Goal: Task Accomplishment & Management: Complete application form

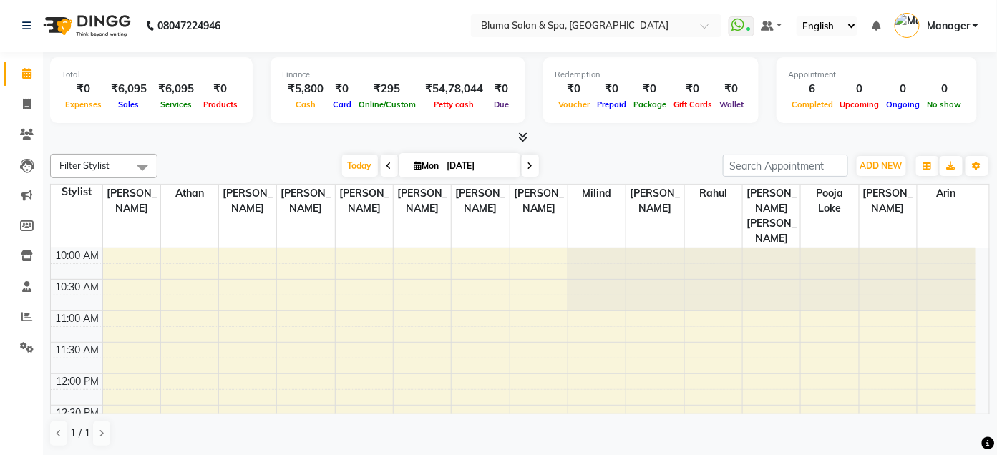
scroll to position [441, 0]
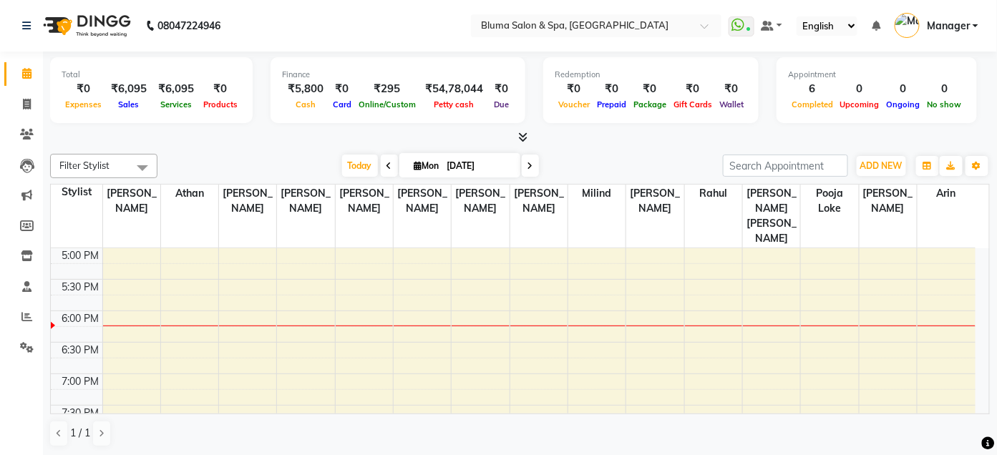
click at [0, 445] on aside "Calendar Invoice Clients Leads Marketing Members Inventory Staff Reports Settin…" at bounding box center [21, 228] width 43 height 457
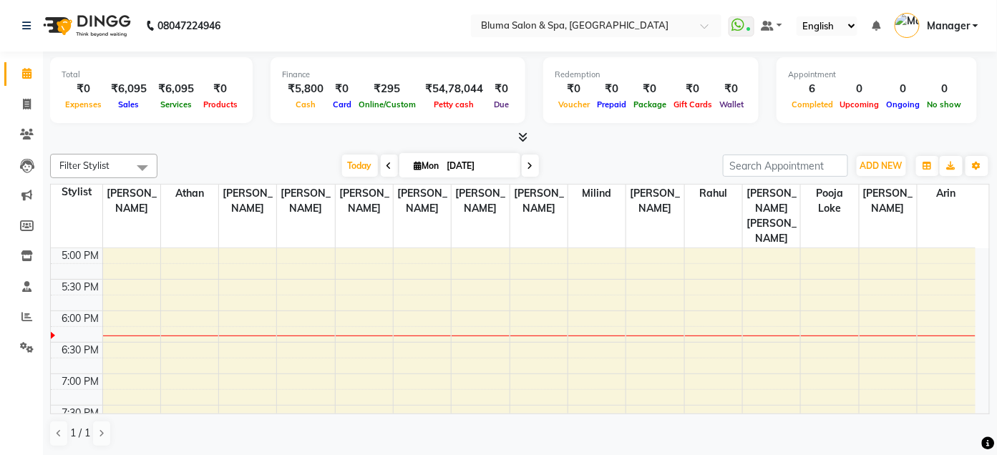
click at [863, 145] on div "Total ₹0 Expenses ₹6,095 Sales ₹6,095 Services ₹0 Products Finance ₹5,800 Cash …" at bounding box center [520, 254] width 954 height 405
click at [26, 109] on icon at bounding box center [27, 104] width 8 height 11
select select "service"
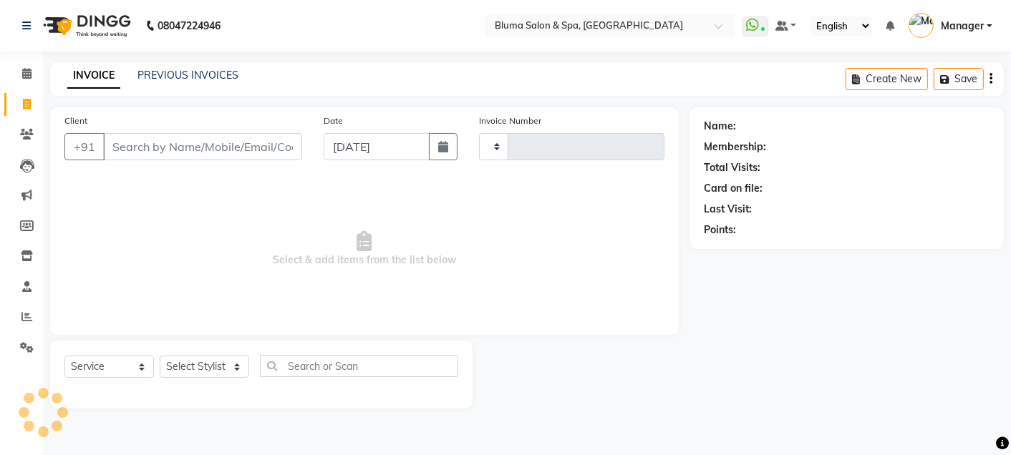
type input "0988"
select select "3653"
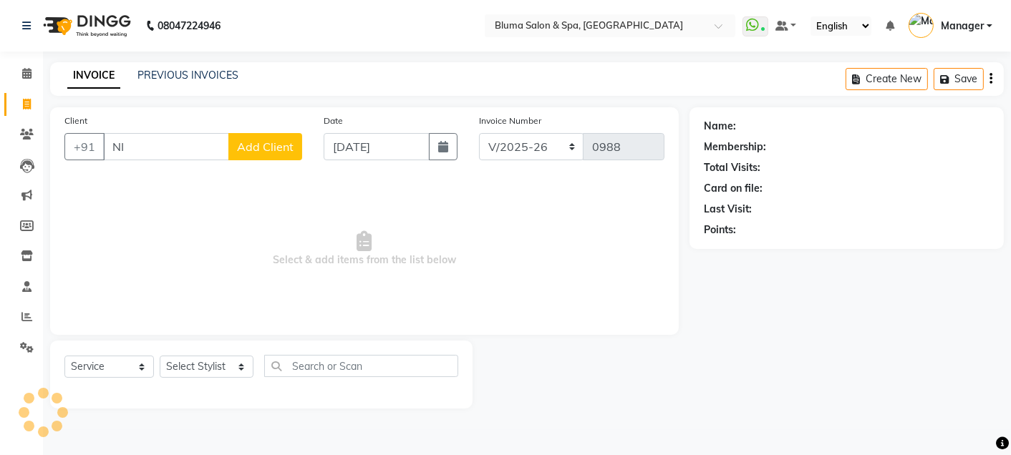
type input "N"
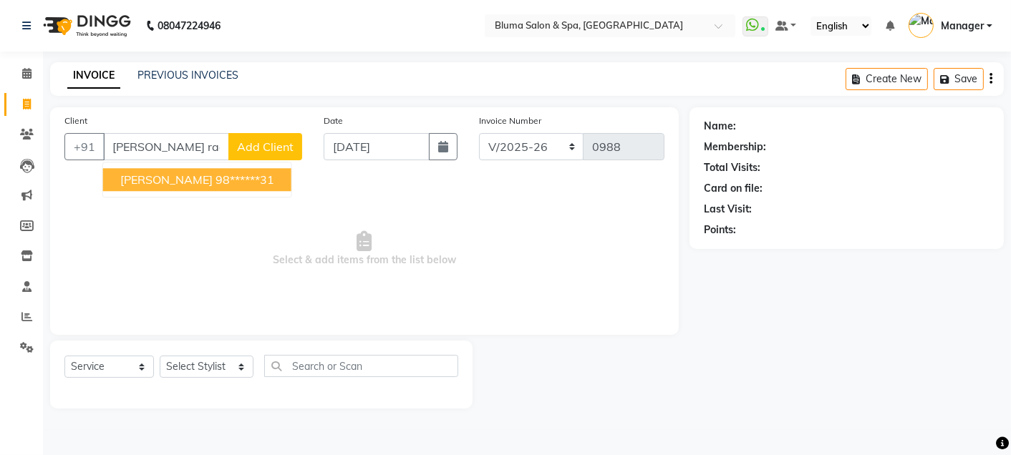
click at [245, 176] on ngb-highlight "98******31" at bounding box center [245, 180] width 59 height 14
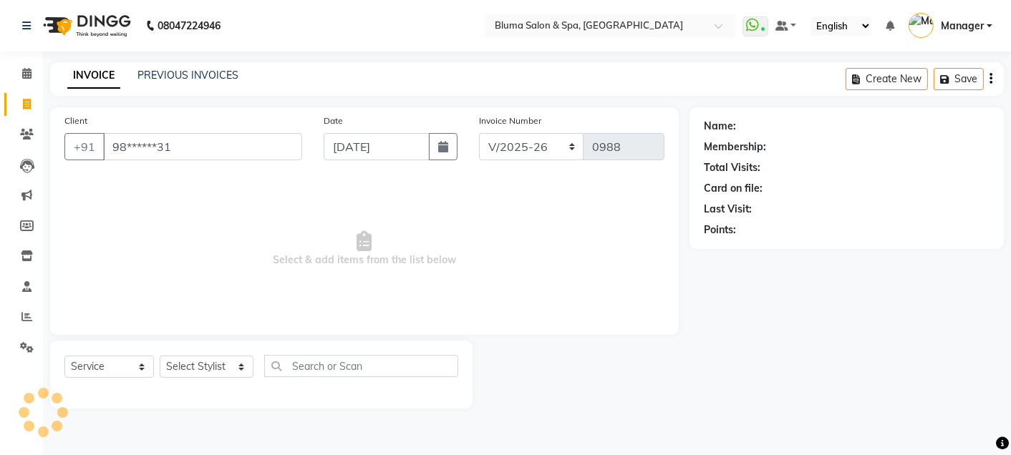
type input "98******31"
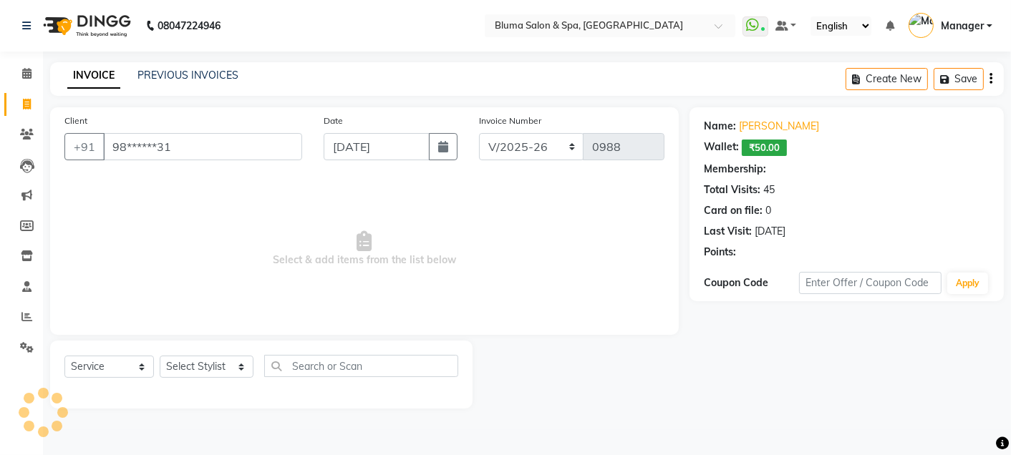
select select "1: Object"
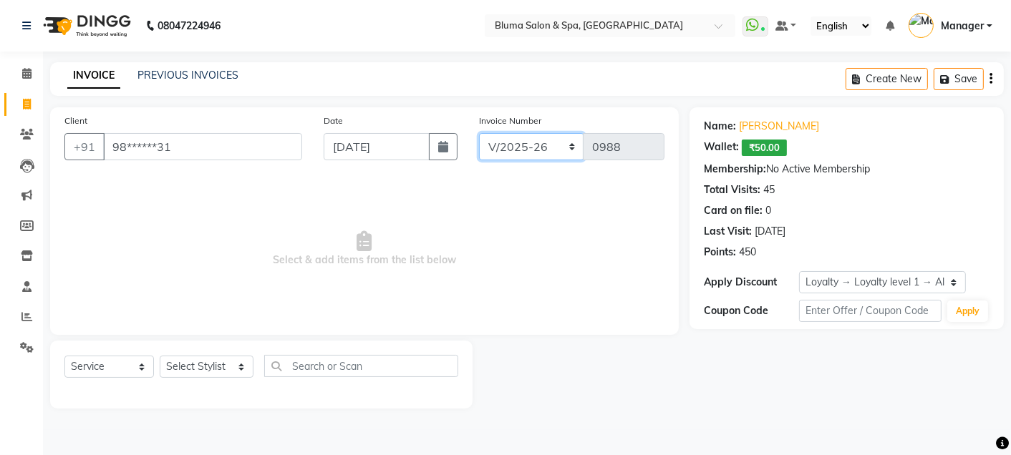
click at [520, 136] on select "ALN/2025-26 AL/2025-26 BKN/2025-26 BK/2025-26 V/2025 V/2025-26" at bounding box center [531, 146] width 105 height 27
select select "7730"
click at [479, 133] on select "ALN/2025-26 AL/2025-26 BKN/2025-26 BK/2025-26 V/2025 V/2025-26" at bounding box center [531, 146] width 105 height 27
type input "0258"
click at [230, 365] on select "Select Stylist Admin Ajay [PERSON_NAME] [PERSON_NAME] [PERSON_NAME] [PERSON_NAM…" at bounding box center [207, 367] width 94 height 22
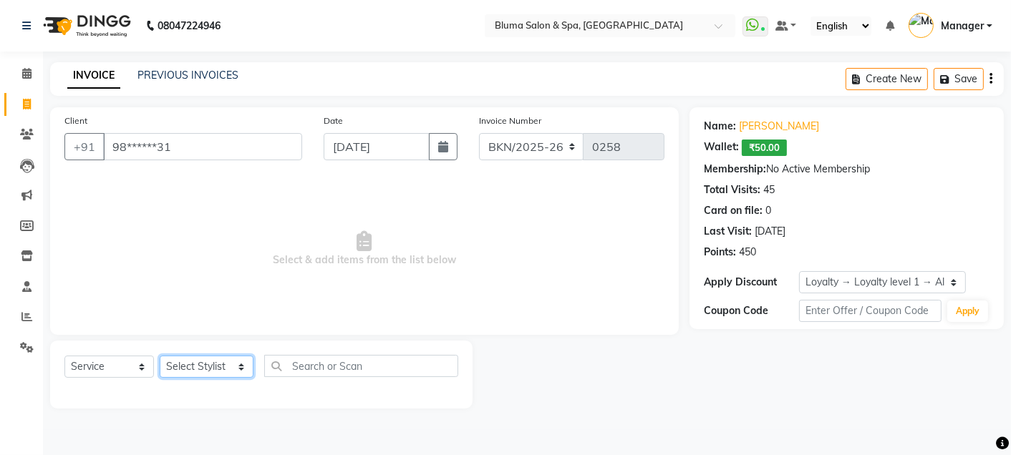
select select "17128"
click at [160, 357] on select "Select Stylist Admin Ajay [PERSON_NAME] [PERSON_NAME] [PERSON_NAME] [PERSON_NAM…" at bounding box center [207, 367] width 94 height 22
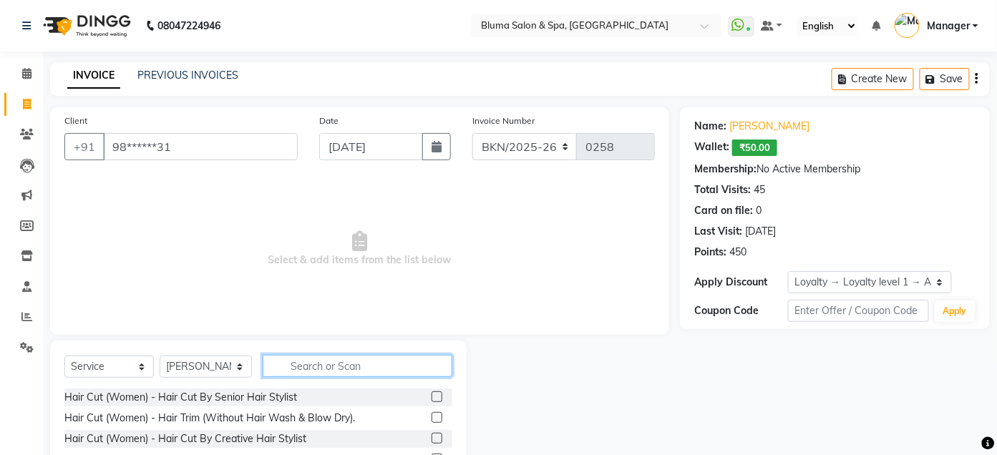
click at [311, 362] on input "text" at bounding box center [358, 366] width 190 height 22
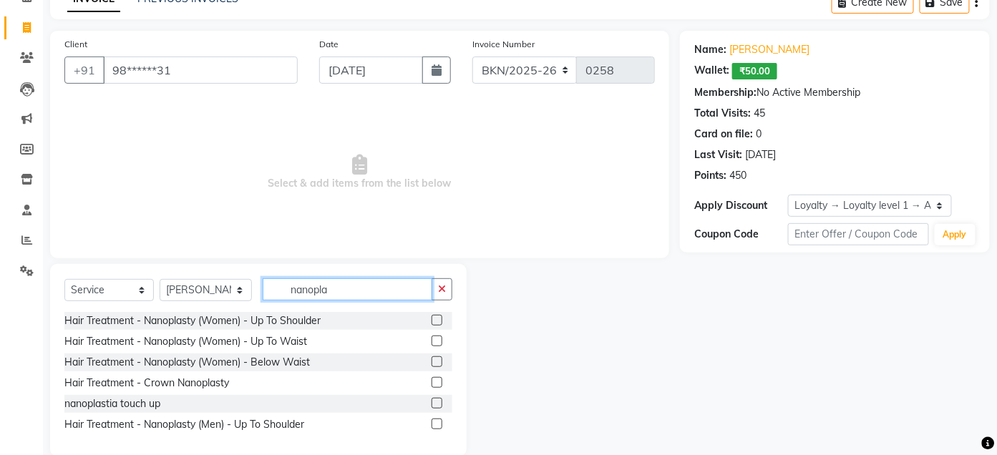
scroll to position [99, 0]
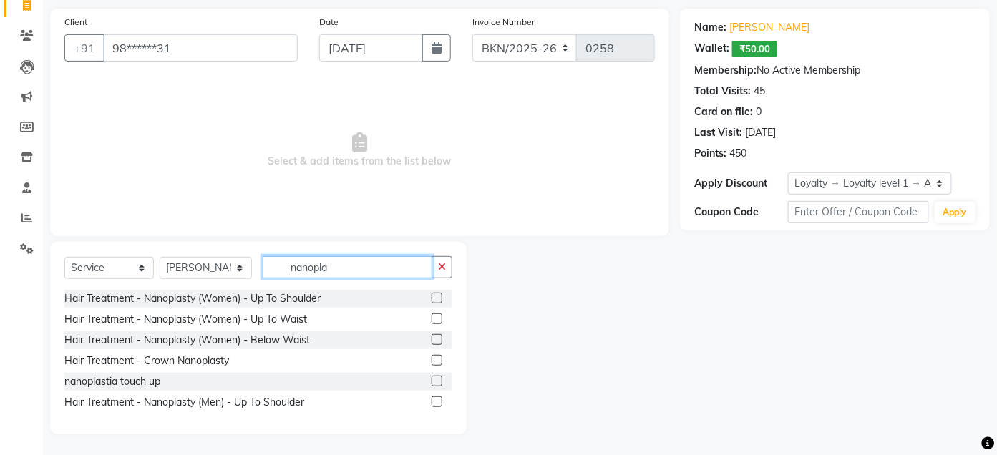
type input "nanopla"
click at [439, 315] on label at bounding box center [437, 319] width 11 height 11
click at [439, 315] on input "checkbox" at bounding box center [436, 319] width 9 height 9
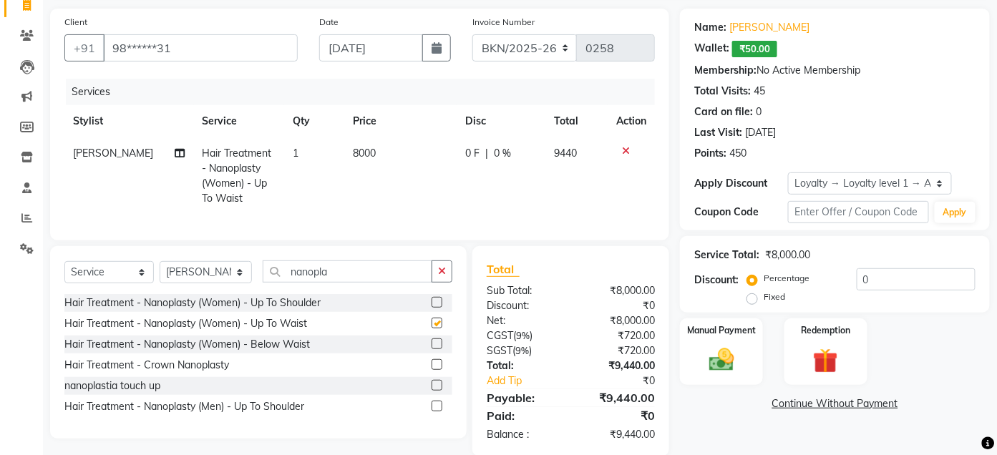
checkbox input "false"
click at [437, 308] on label at bounding box center [437, 302] width 11 height 11
click at [437, 308] on input "checkbox" at bounding box center [436, 303] width 9 height 9
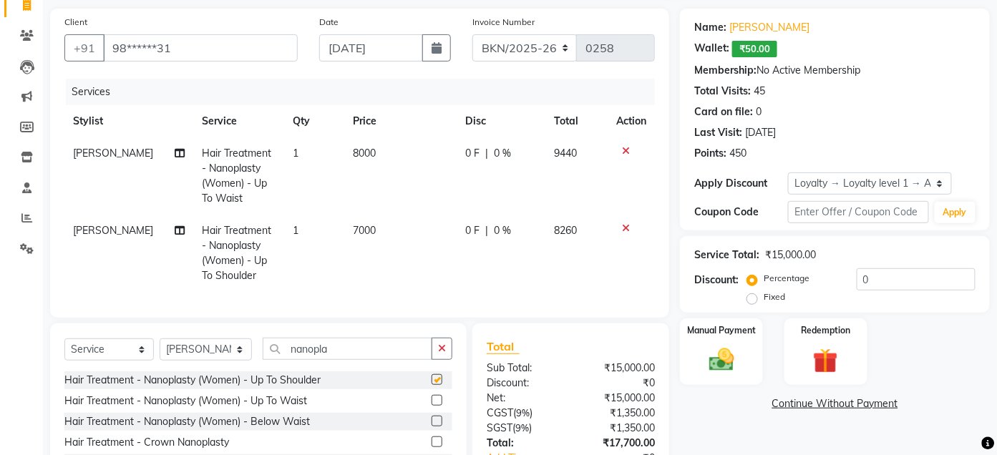
checkbox input "false"
click at [624, 151] on icon at bounding box center [626, 151] width 8 height 10
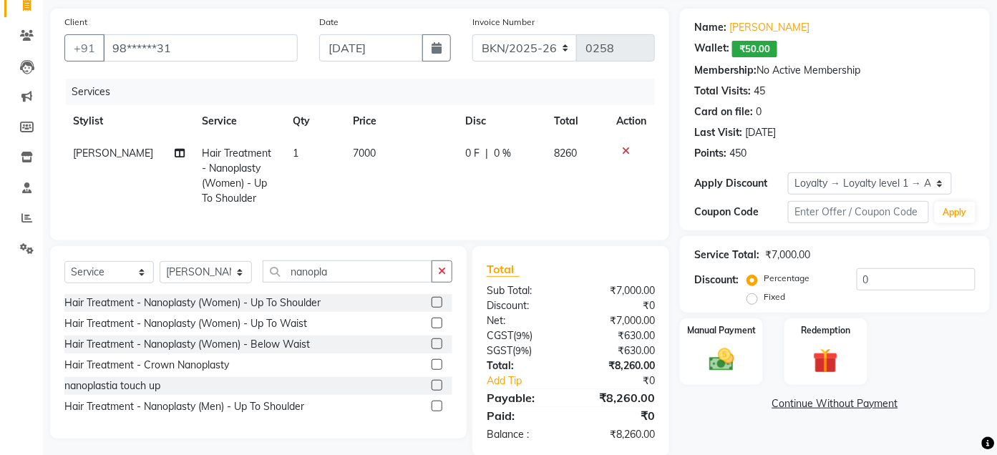
click at [353, 150] on span "7000" at bounding box center [364, 153] width 23 height 13
select select "17128"
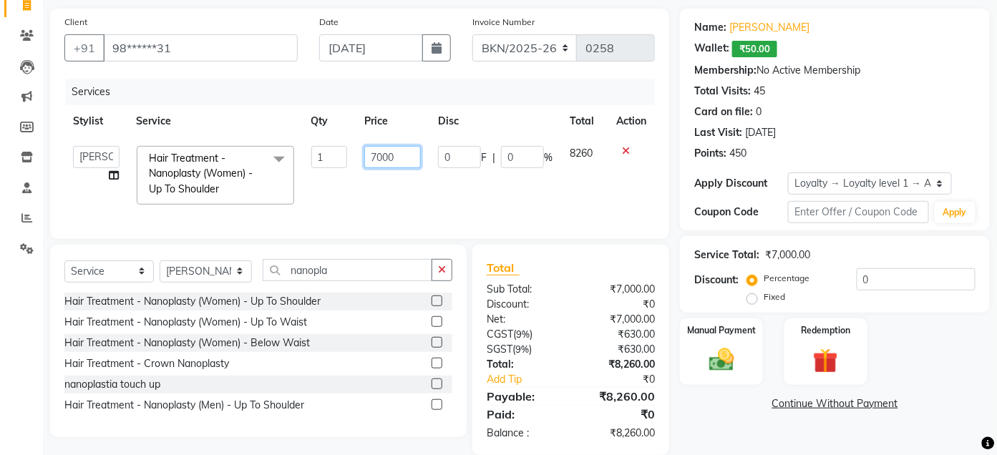
click at [375, 158] on input "7000" at bounding box center [392, 157] width 57 height 22
type input "5000"
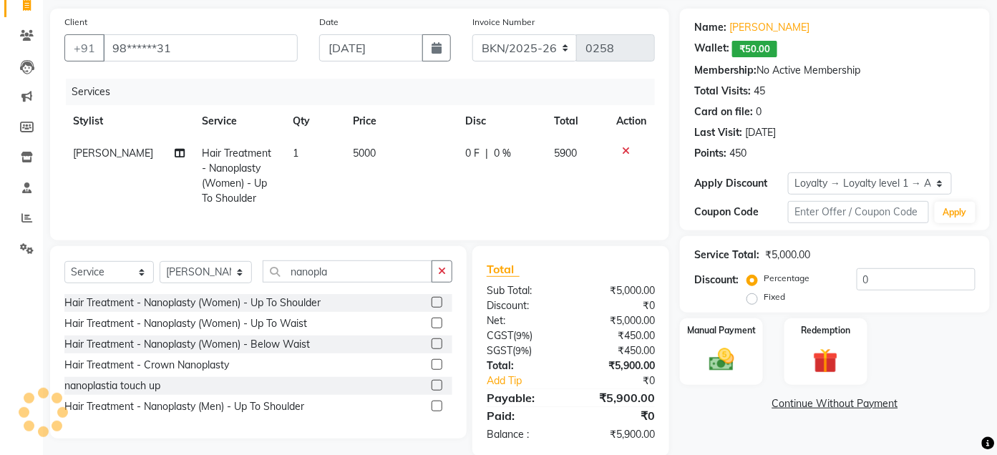
click at [599, 200] on td "5900" at bounding box center [577, 175] width 62 height 77
select select "17128"
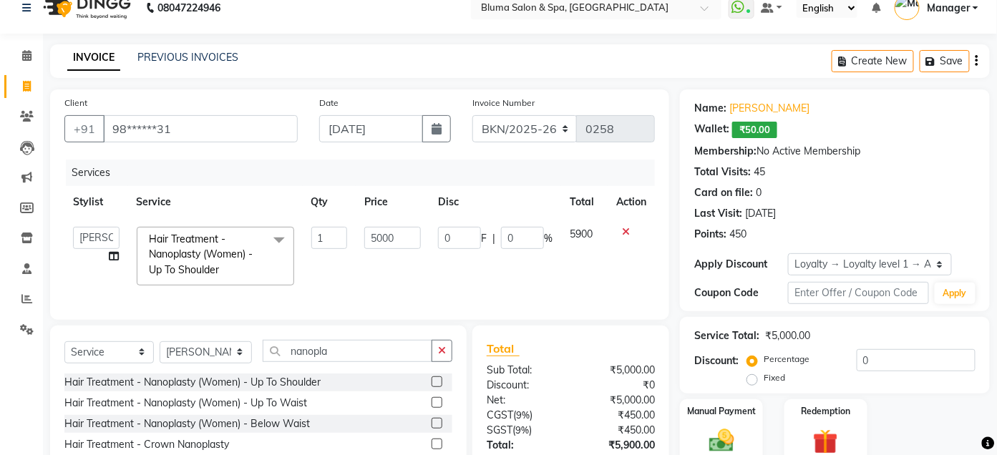
scroll to position [0, 0]
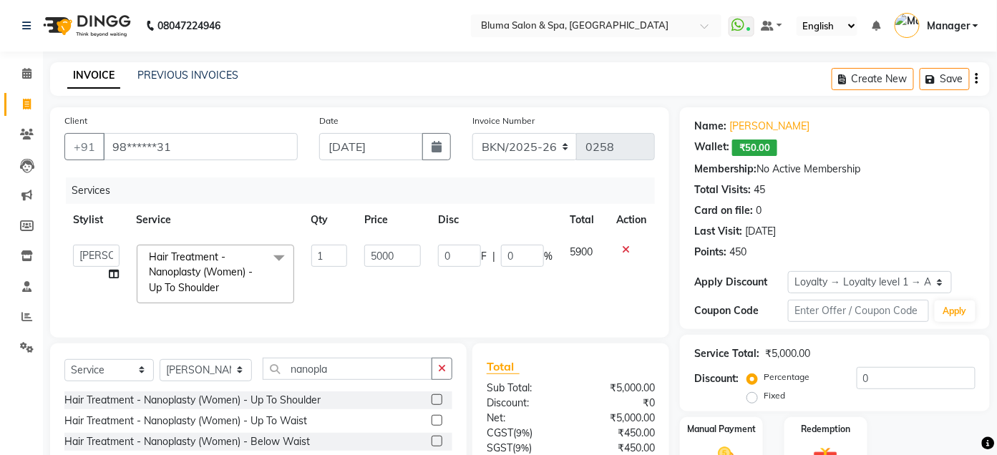
click at [977, 79] on icon "button" at bounding box center [977, 79] width 3 height 1
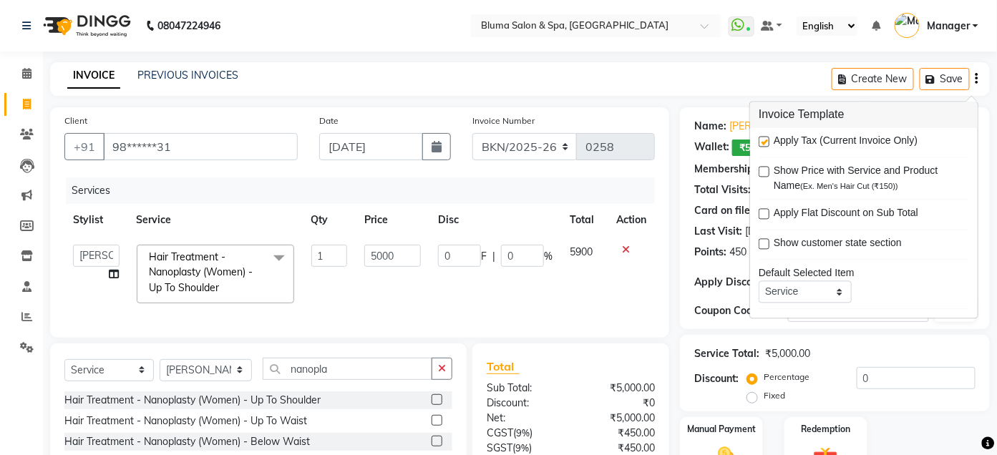
click at [762, 140] on label at bounding box center [764, 142] width 11 height 11
click at [762, 140] on input "checkbox" at bounding box center [763, 142] width 9 height 9
checkbox input "false"
click at [681, 186] on div "Name: [PERSON_NAME] Wallet: ₹50.00 Membership: No Active Membership Total Visit…" at bounding box center [835, 218] width 310 height 222
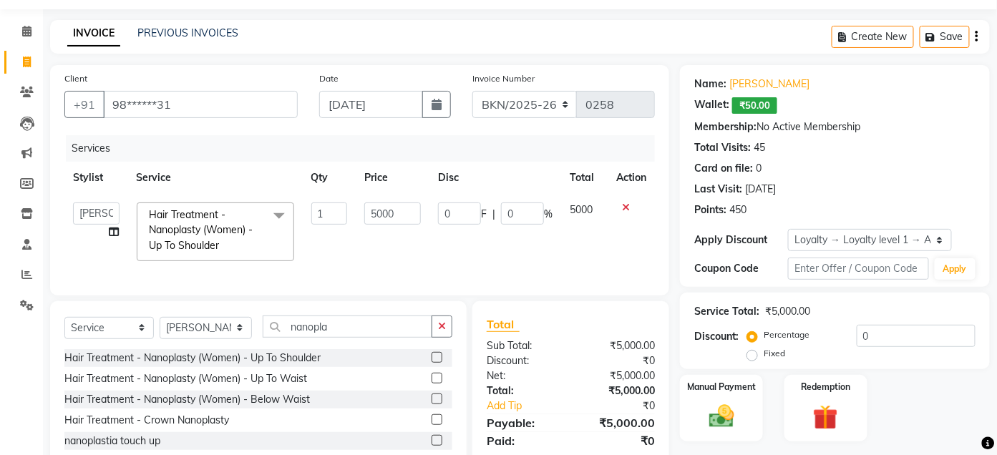
scroll to position [115, 0]
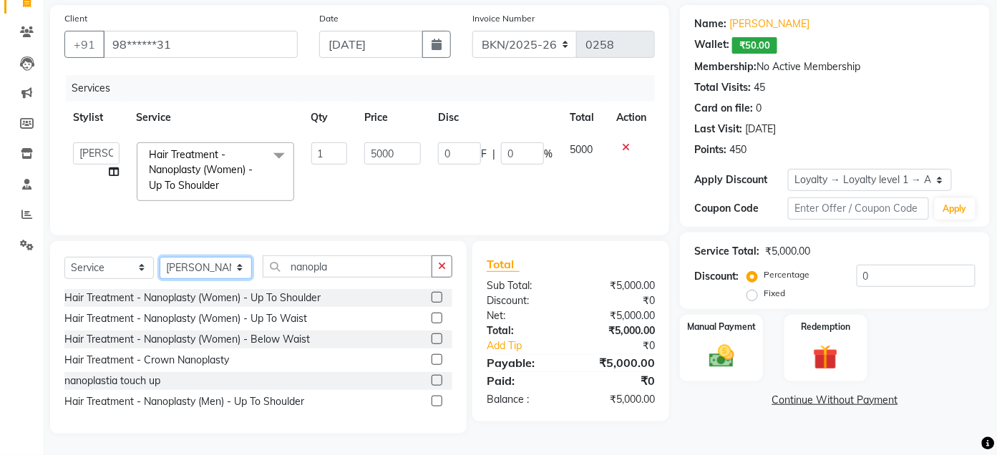
click at [233, 268] on select "Select Stylist Admin Ajay [PERSON_NAME] [PERSON_NAME] [PERSON_NAME] [PERSON_NAM…" at bounding box center [206, 268] width 92 height 22
click at [160, 257] on select "Select Stylist Admin Ajay [PERSON_NAME] [PERSON_NAME] [PERSON_NAME] [PERSON_NAM…" at bounding box center [206, 268] width 92 height 22
click at [439, 267] on icon "button" at bounding box center [442, 266] width 8 height 10
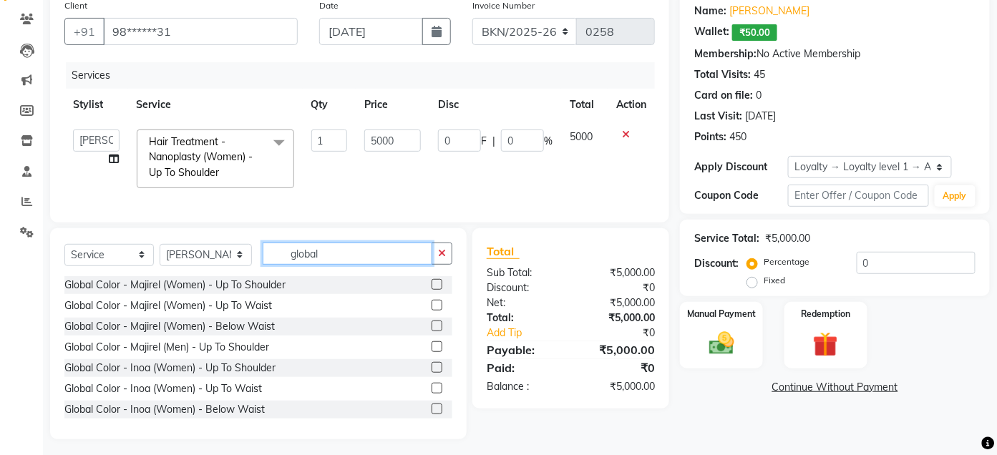
type input "global"
click at [432, 290] on label at bounding box center [437, 284] width 11 height 11
click at [432, 290] on input "checkbox" at bounding box center [436, 285] width 9 height 9
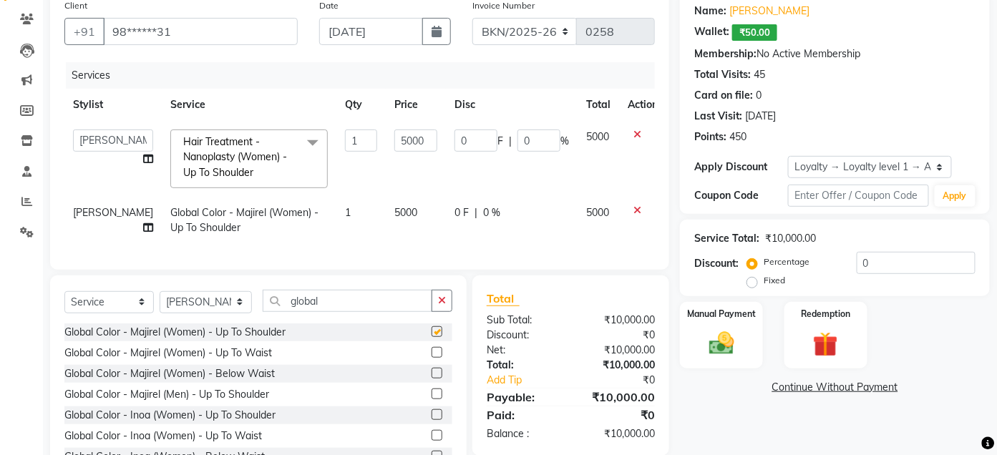
checkbox input "false"
click at [394, 213] on span "5000" at bounding box center [405, 212] width 23 height 13
select select "17128"
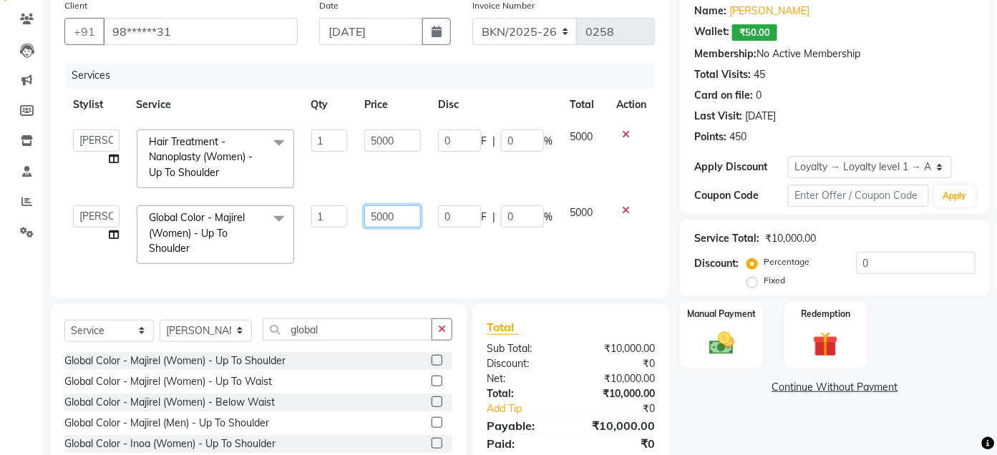
drag, startPoint x: 379, startPoint y: 216, endPoint x: 393, endPoint y: 215, distance: 13.7
click at [393, 215] on input "5000" at bounding box center [392, 216] width 57 height 22
type input "5"
type input "3500"
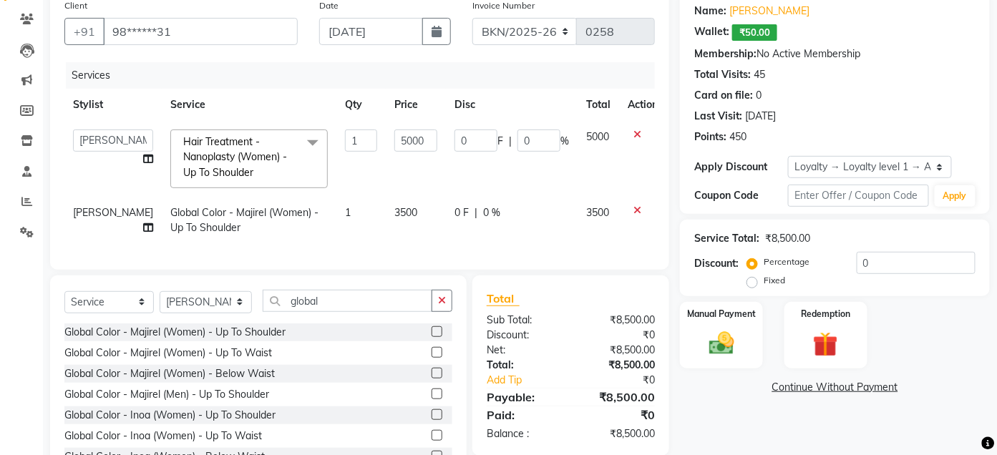
click at [446, 239] on td "0 F | 0 %" at bounding box center [512, 220] width 132 height 47
select select "17128"
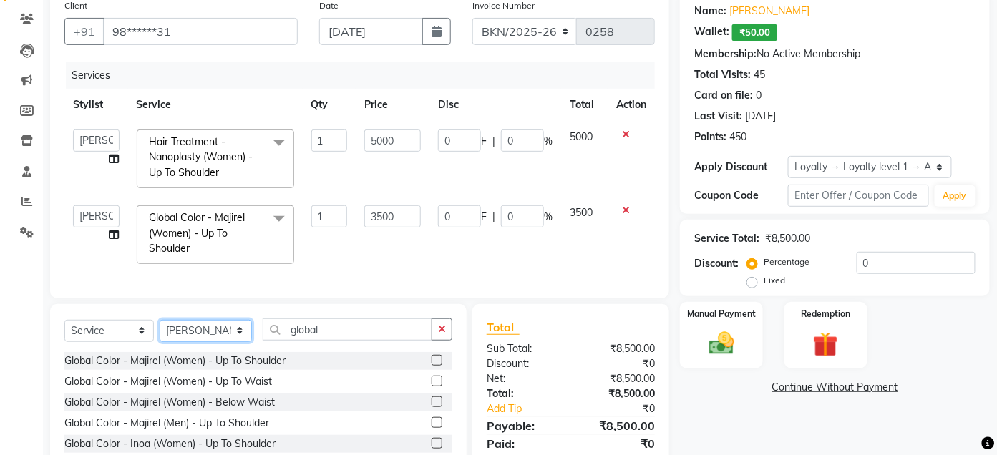
click at [236, 342] on select "Select Stylist Admin Ajay [PERSON_NAME] [PERSON_NAME] [PERSON_NAME] [PERSON_NAM…" at bounding box center [206, 331] width 92 height 22
select select "89682"
click at [160, 333] on select "Select Stylist Admin Ajay [PERSON_NAME] [PERSON_NAME] [PERSON_NAME] [PERSON_NAM…" at bounding box center [206, 331] width 92 height 22
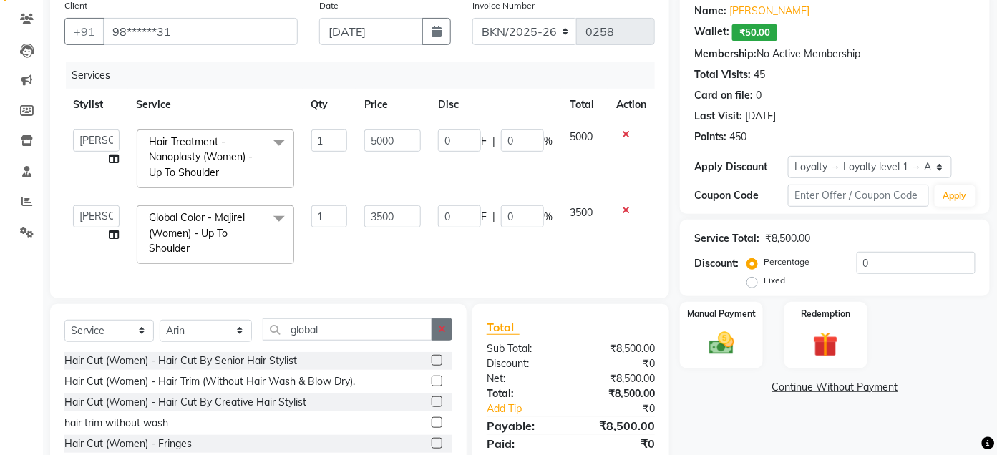
click at [440, 334] on icon "button" at bounding box center [442, 329] width 8 height 10
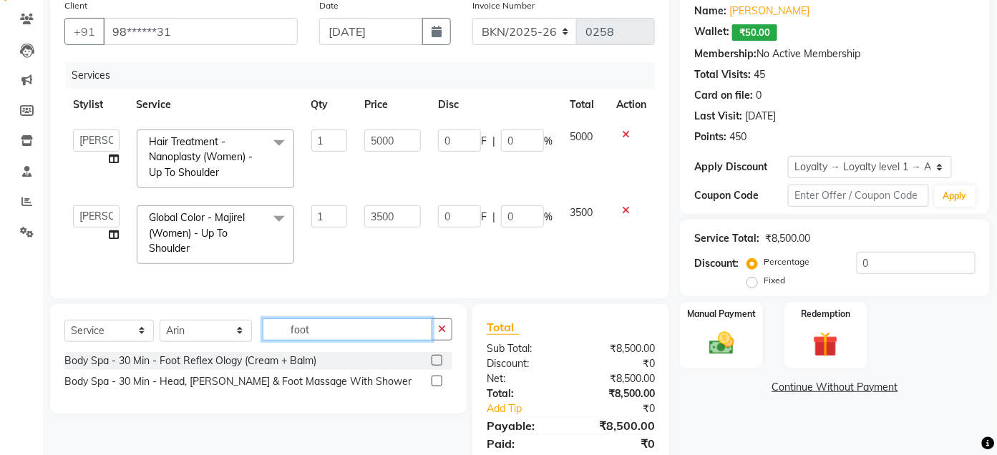
type input "foot"
click at [439, 366] on label at bounding box center [437, 360] width 11 height 11
click at [439, 366] on input "checkbox" at bounding box center [436, 361] width 9 height 9
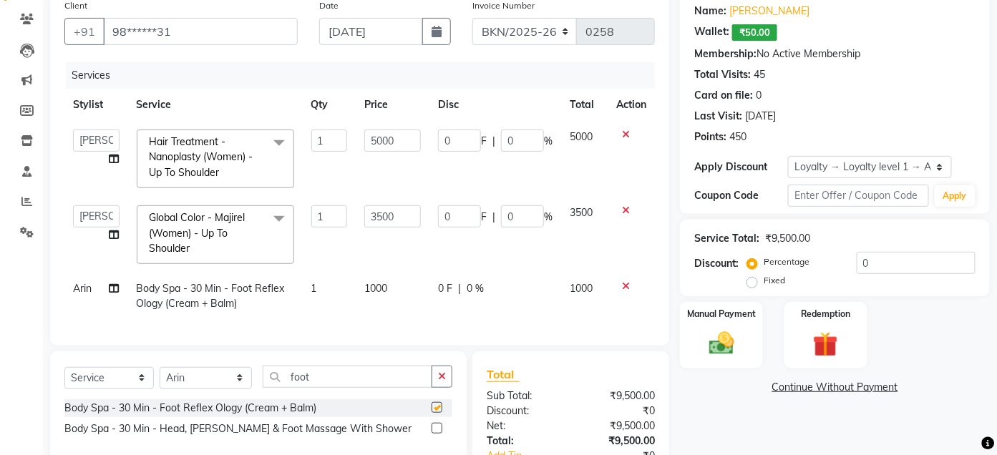
checkbox input "false"
click at [372, 286] on span "1000" at bounding box center [375, 288] width 23 height 13
select select "89682"
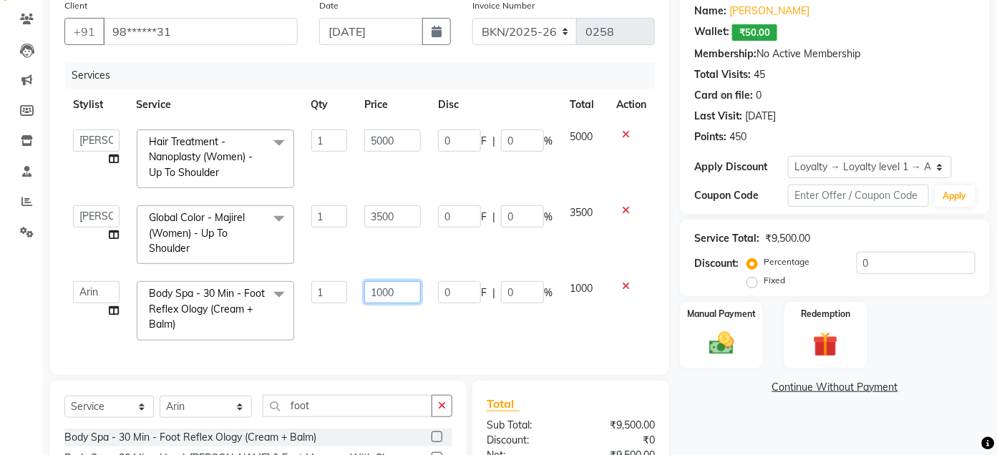
click at [383, 294] on input "1000" at bounding box center [392, 292] width 57 height 22
type input "700"
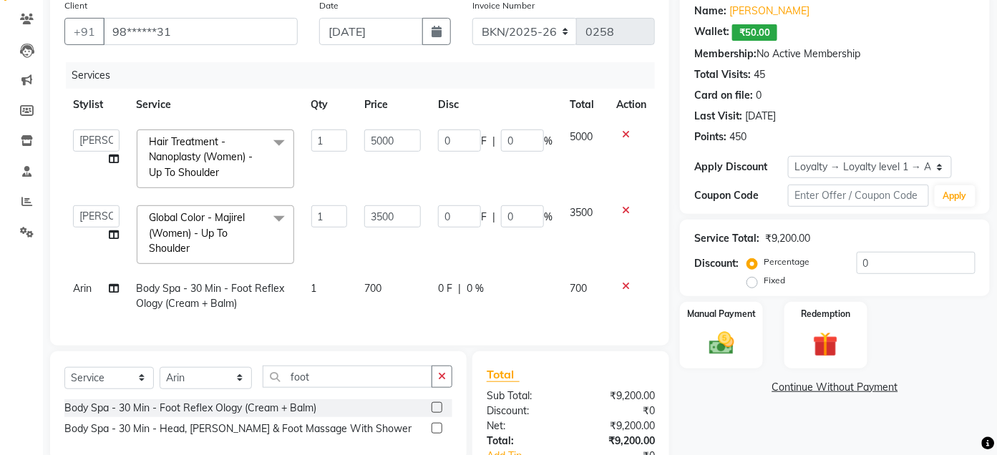
click at [664, 359] on div "Client +91 98******31 Date [DATE] Invoice Number ALN/2025-26 AL/2025-26 BKN/202…" at bounding box center [359, 262] width 641 height 540
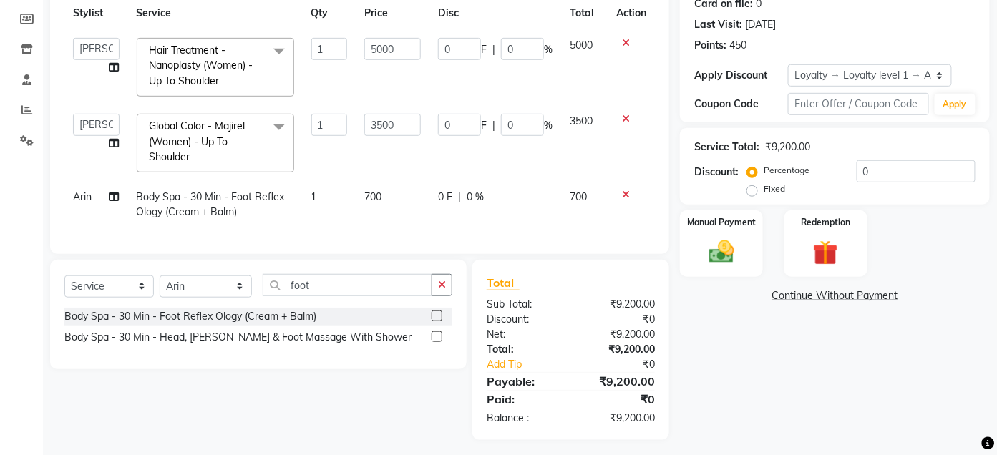
scroll to position [226, 0]
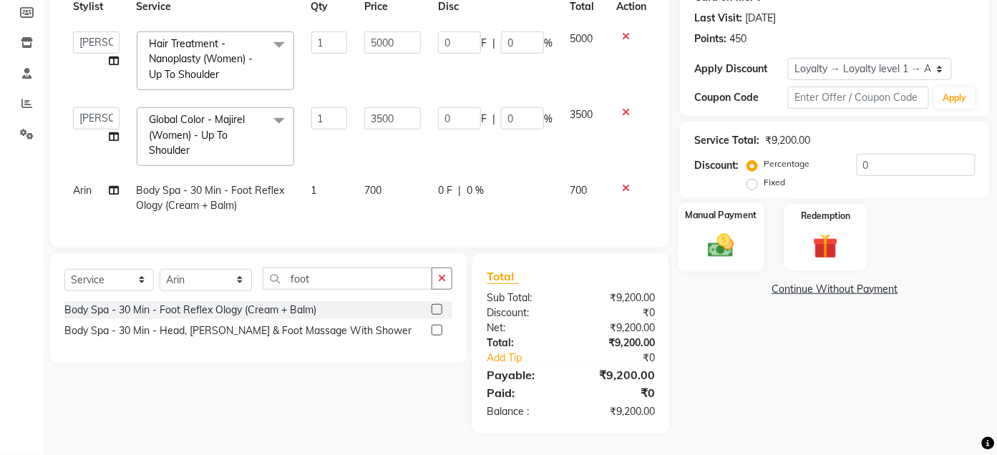
click at [723, 233] on img at bounding box center [722, 246] width 42 height 30
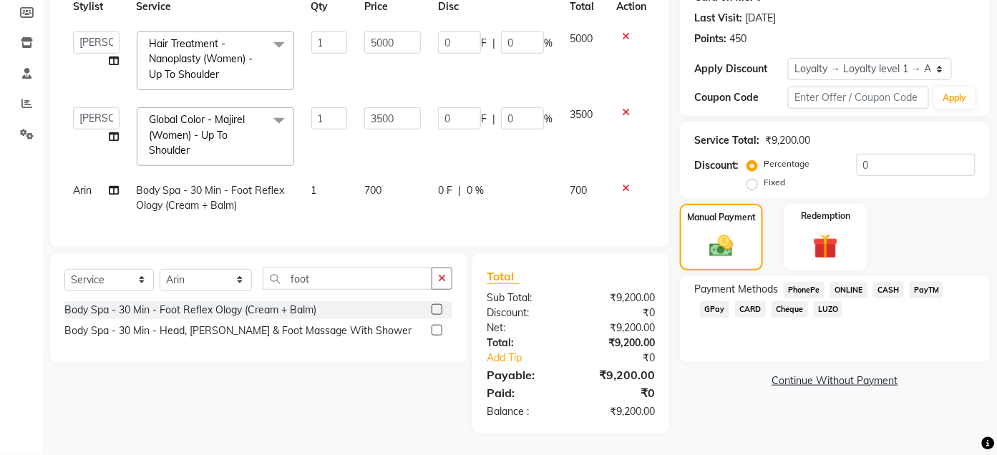
click at [892, 282] on span "CASH" at bounding box center [888, 290] width 31 height 16
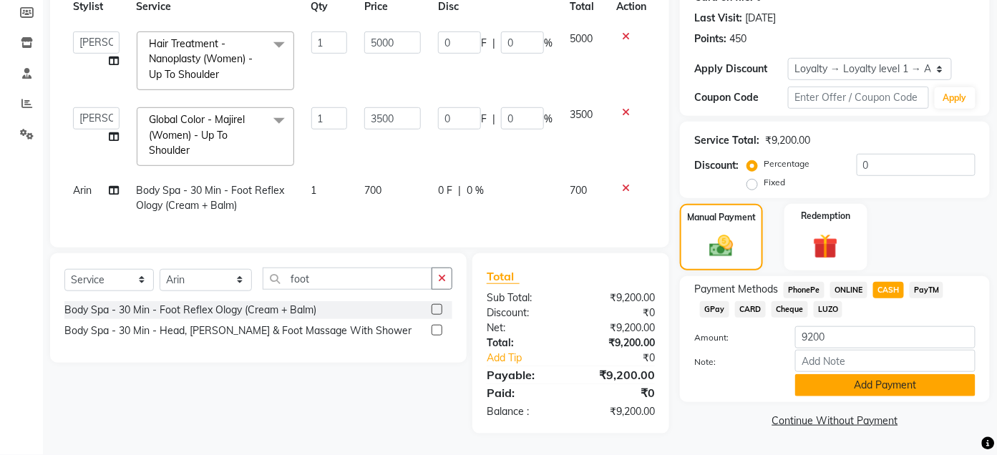
click at [888, 374] on button "Add Payment" at bounding box center [885, 385] width 180 height 22
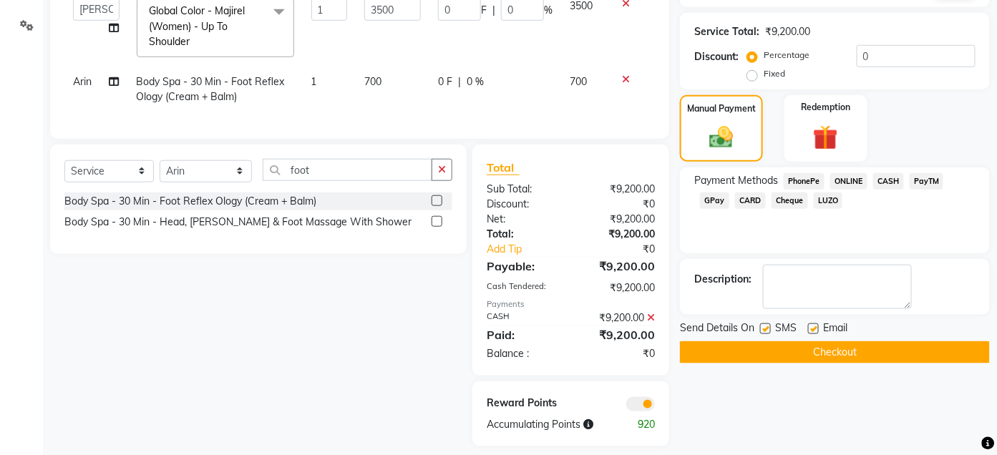
scroll to position [348, 0]
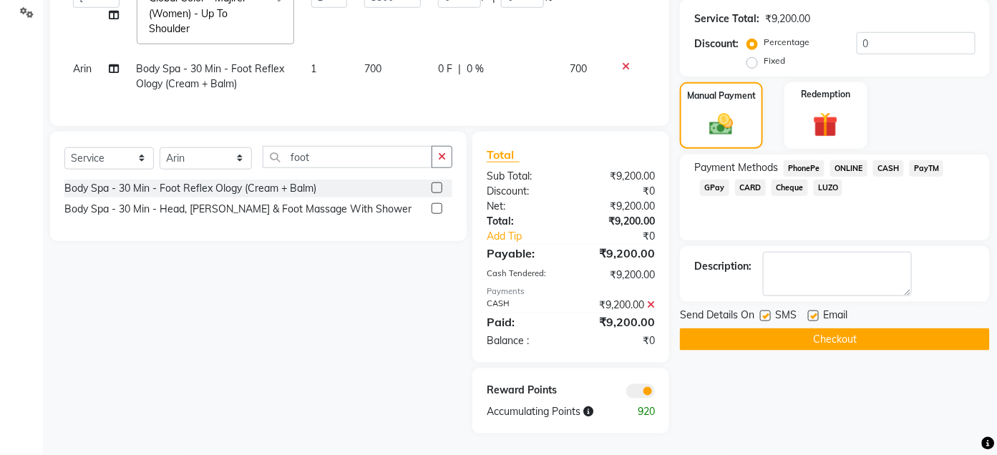
click at [768, 311] on label at bounding box center [765, 316] width 11 height 11
click at [768, 312] on input "checkbox" at bounding box center [764, 316] width 9 height 9
checkbox input "false"
click at [813, 311] on label at bounding box center [813, 316] width 11 height 11
click at [813, 312] on input "checkbox" at bounding box center [812, 316] width 9 height 9
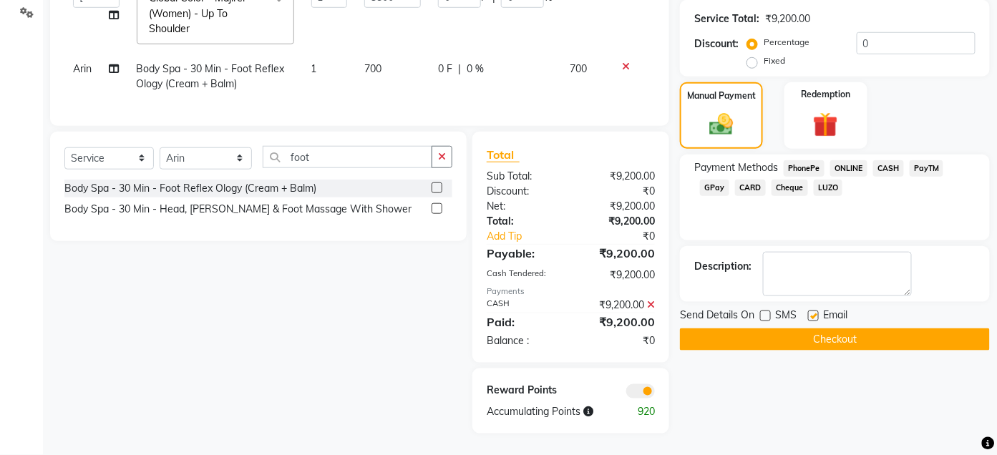
checkbox input "false"
click at [811, 329] on button "Checkout" at bounding box center [835, 340] width 310 height 22
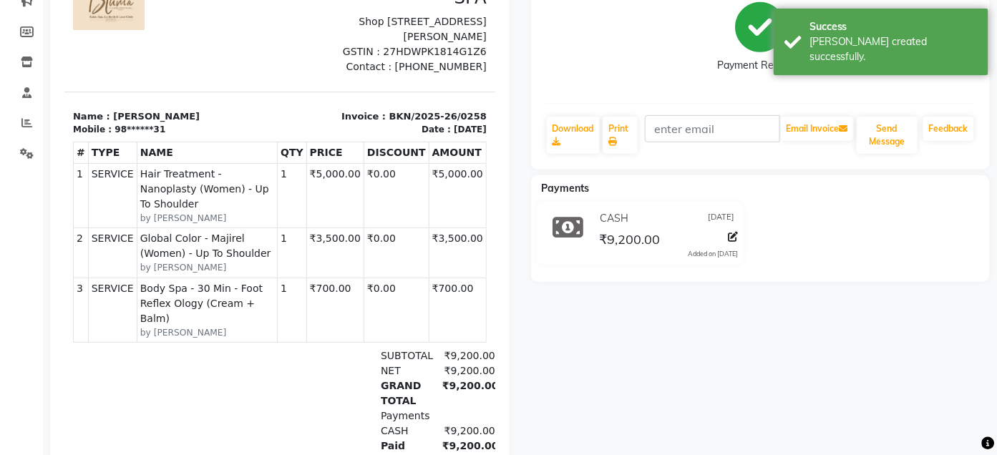
scroll to position [185, 0]
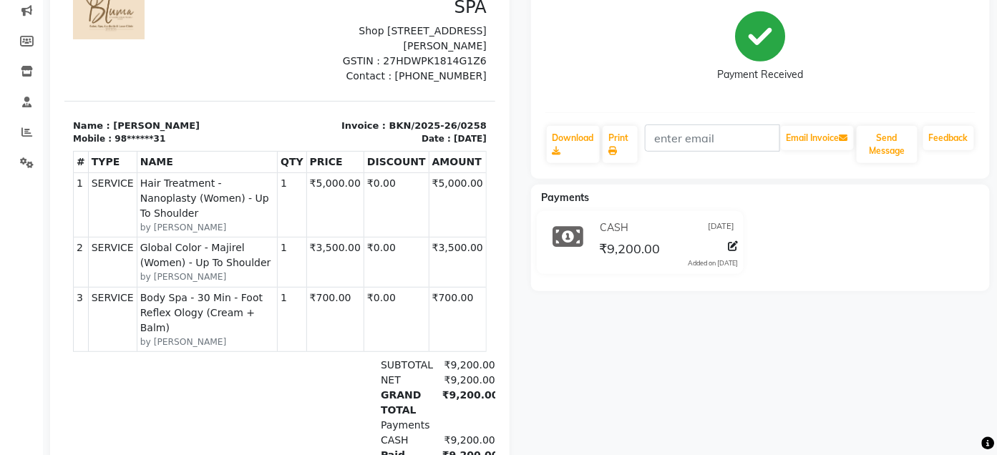
click at [252, 294] on span "Body Spa - 30 Min - Foot Reflex Ology (Cream + Balm)" at bounding box center [207, 313] width 134 height 45
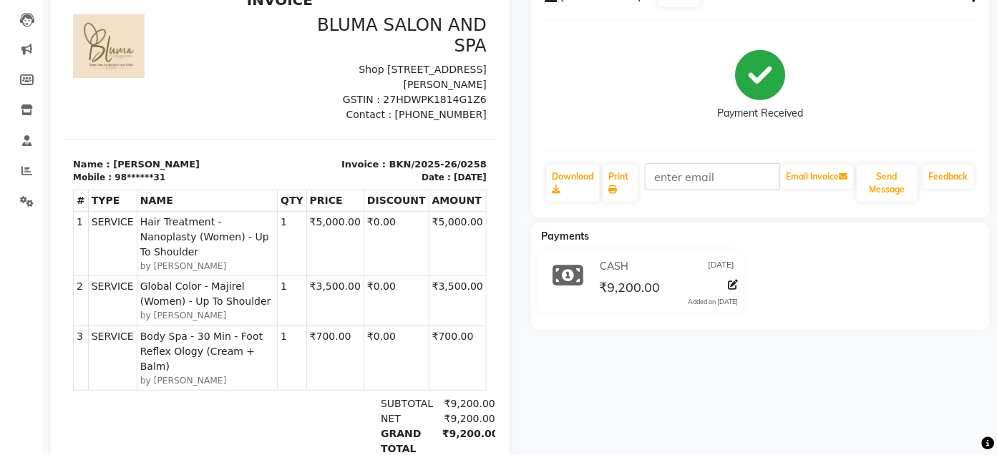
scroll to position [0, 0]
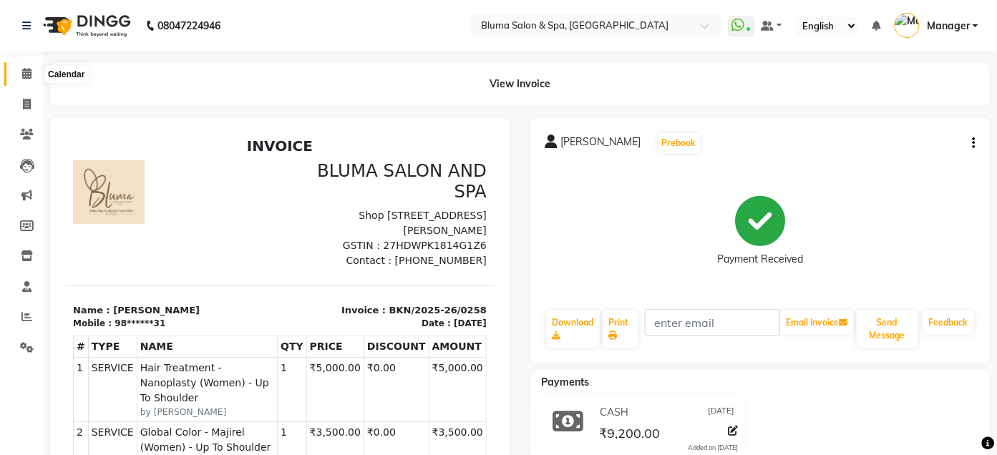
click at [27, 77] on icon at bounding box center [26, 73] width 9 height 11
